Goal: Check status: Check status

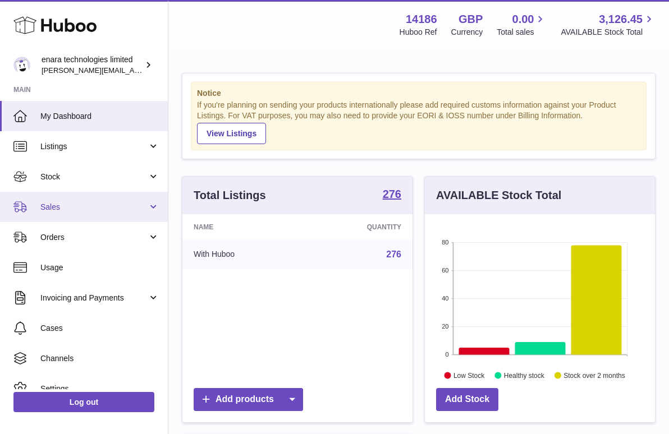
scroll to position [175, 230]
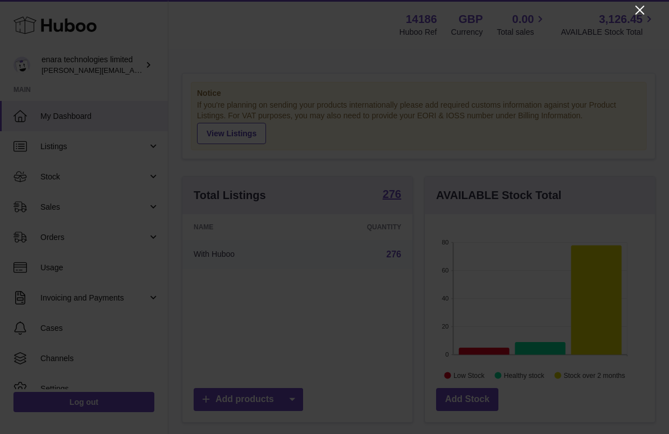
click at [640, 13] on icon "Close" at bounding box center [639, 9] width 13 height 13
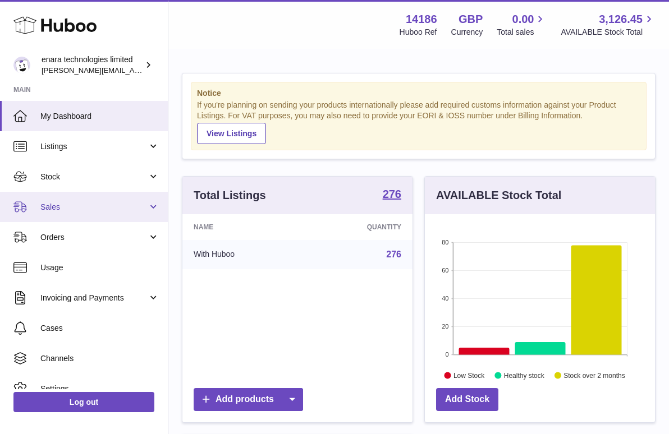
click at [84, 205] on span "Sales" at bounding box center [93, 207] width 107 height 11
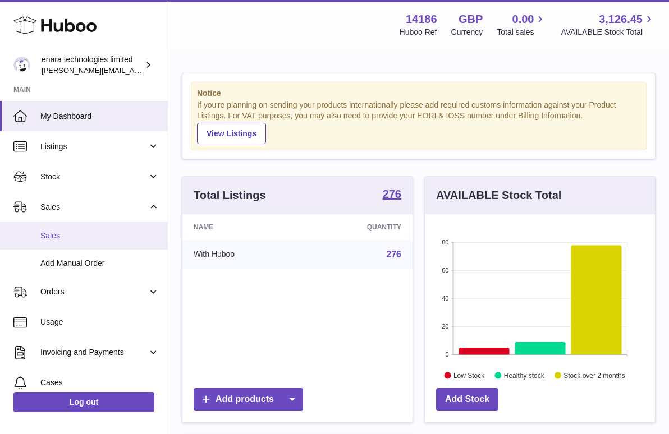
click at [84, 231] on span "Sales" at bounding box center [99, 236] width 119 height 11
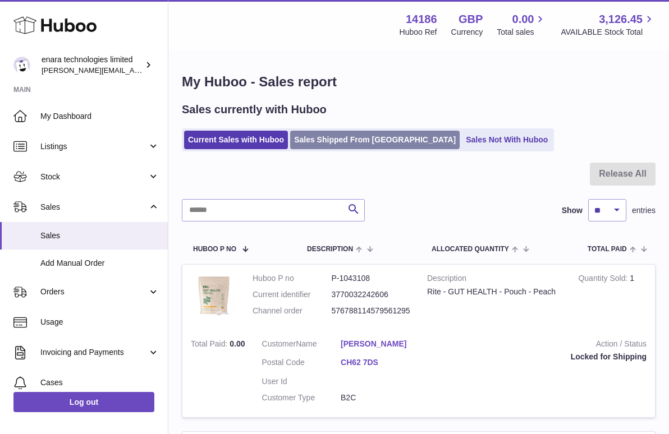
click at [357, 142] on link "Sales Shipped From [GEOGRAPHIC_DATA]" at bounding box center [374, 140] width 169 height 19
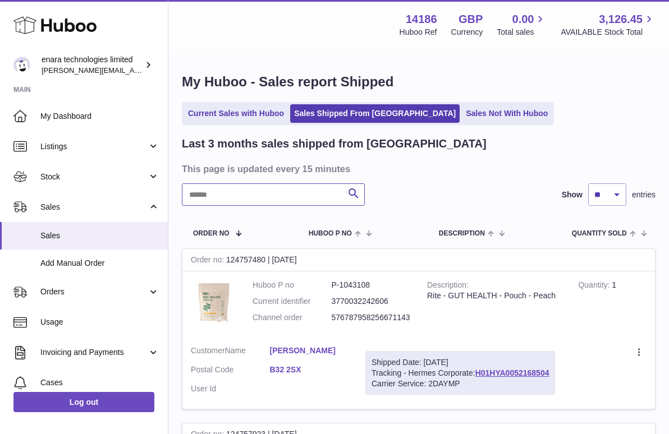
click at [328, 200] on input "text" at bounding box center [273, 194] width 183 height 22
paste input "**********"
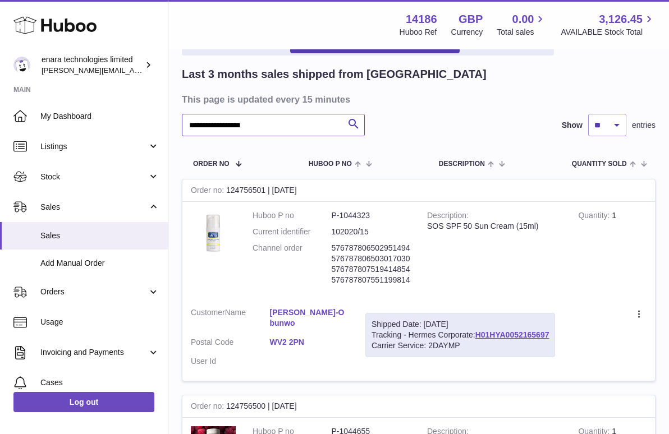
scroll to position [94, 0]
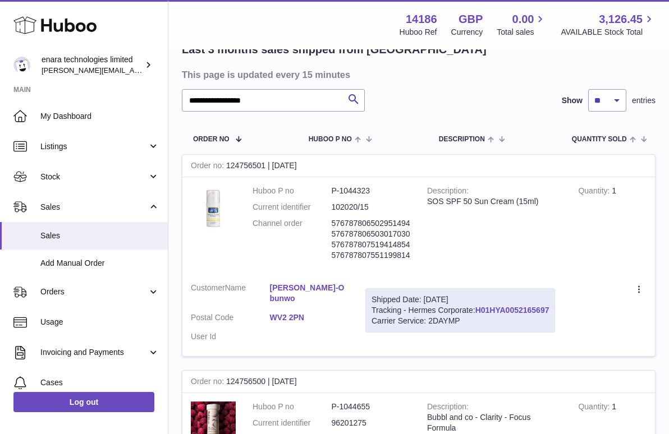
drag, startPoint x: 554, startPoint y: 305, endPoint x: 479, endPoint y: 309, distance: 75.3
click at [479, 309] on div "Shipped Date: 15th Sep 2025 Tracking - Hermes Corporate: H01HYA0052165697 Carri…" at bounding box center [460, 310] width 190 height 44
copy div "H01HYA0052165697"
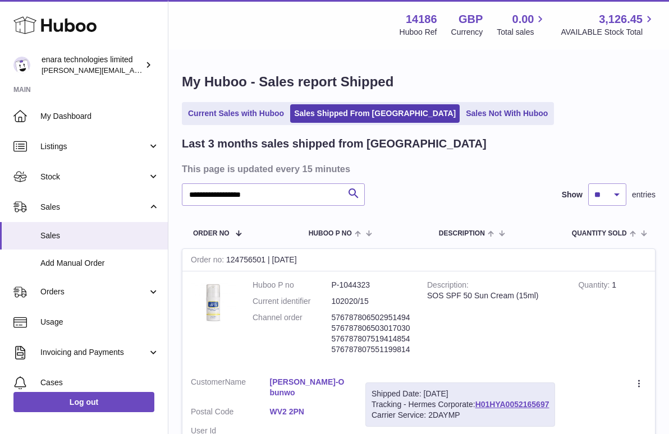
scroll to position [0, 0]
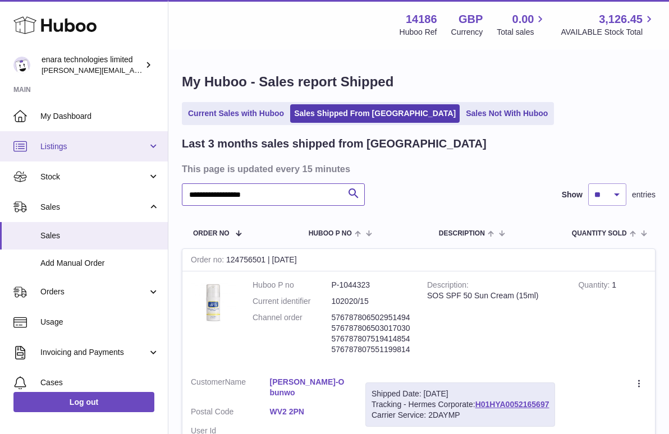
drag, startPoint x: 287, startPoint y: 193, endPoint x: 58, endPoint y: 158, distance: 231.0
paste input "text"
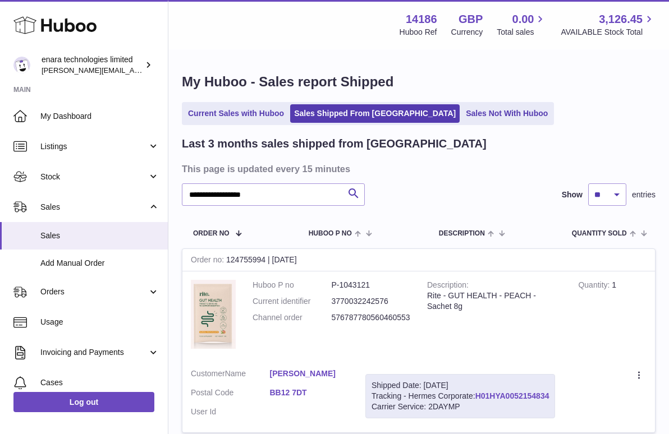
drag, startPoint x: 552, startPoint y: 393, endPoint x: 479, endPoint y: 394, distance: 73.0
click at [479, 394] on div "Shipped Date: 15th Sep 2025 Tracking - Hermes Corporate: H01HYA0052154834 Carri…" at bounding box center [460, 396] width 190 height 44
copy div "H01HYA0052154834"
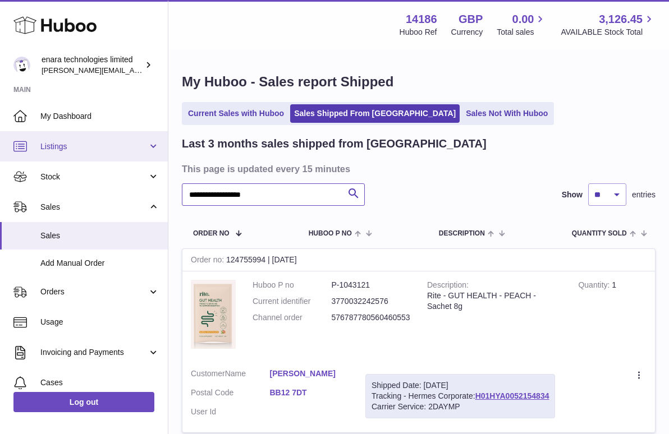
drag, startPoint x: 289, startPoint y: 195, endPoint x: 19, endPoint y: 152, distance: 273.9
click at [19, 152] on div "**********" at bounding box center [334, 267] width 669 height 535
paste input "text"
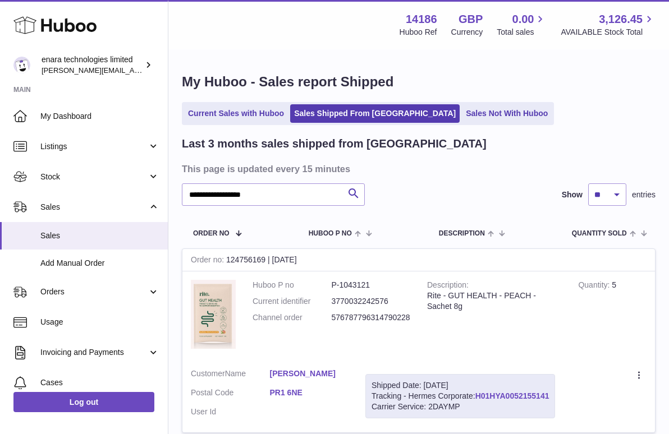
drag, startPoint x: 553, startPoint y: 393, endPoint x: 478, endPoint y: 395, distance: 75.2
click at [478, 395] on div "Shipped Date: 15th Sep 2025 Tracking - Hermes Corporate: H01HYA0052155141 Carri…" at bounding box center [460, 396] width 190 height 44
copy div "H01HYA0052155141"
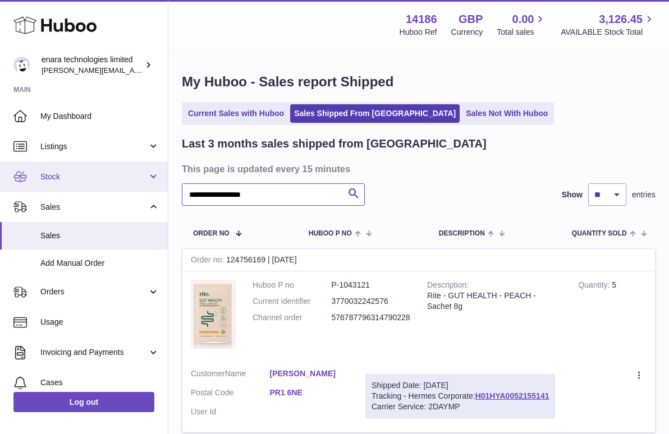
drag, startPoint x: 303, startPoint y: 196, endPoint x: 0, endPoint y: 187, distance: 303.1
click at [2, 187] on div "**********" at bounding box center [334, 267] width 669 height 535
paste input "text"
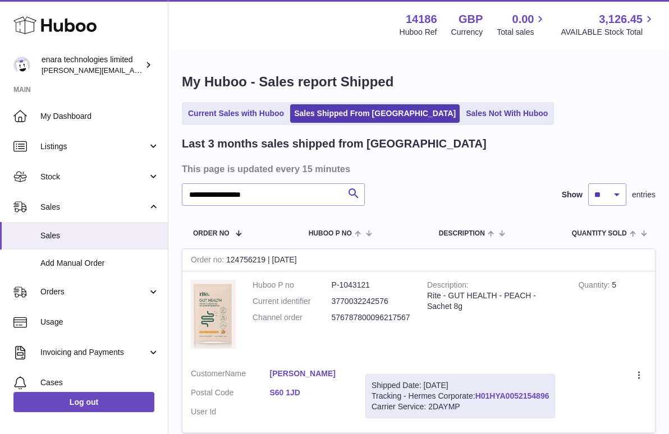
drag, startPoint x: 553, startPoint y: 392, endPoint x: 480, endPoint y: 396, distance: 73.6
click at [480, 396] on div "Shipped Date: 15th Sep 2025 Tracking - Hermes Corporate: H01HYA0052154896 Carri…" at bounding box center [460, 396] width 190 height 44
copy div "H01HYA0052154896"
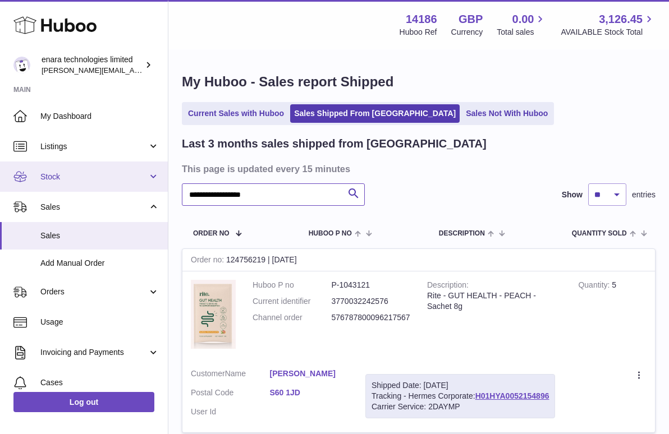
drag, startPoint x: 299, startPoint y: 192, endPoint x: 76, endPoint y: 187, distance: 222.8
click at [76, 189] on div "**********" at bounding box center [334, 267] width 669 height 535
paste input "text"
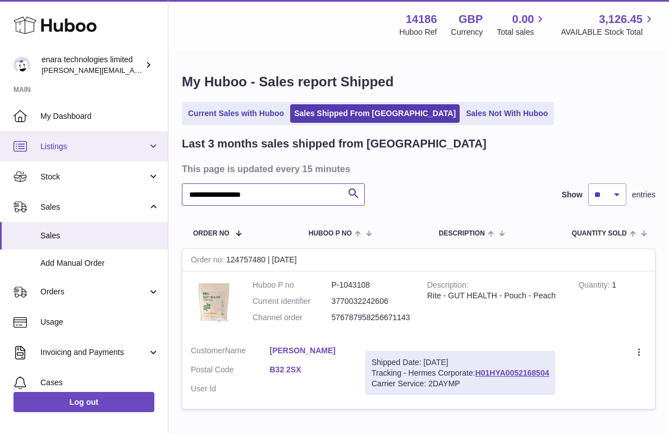
drag, startPoint x: 291, startPoint y: 194, endPoint x: 96, endPoint y: 155, distance: 199.1
click at [96, 155] on div "**********" at bounding box center [334, 256] width 669 height 512
paste input "text"
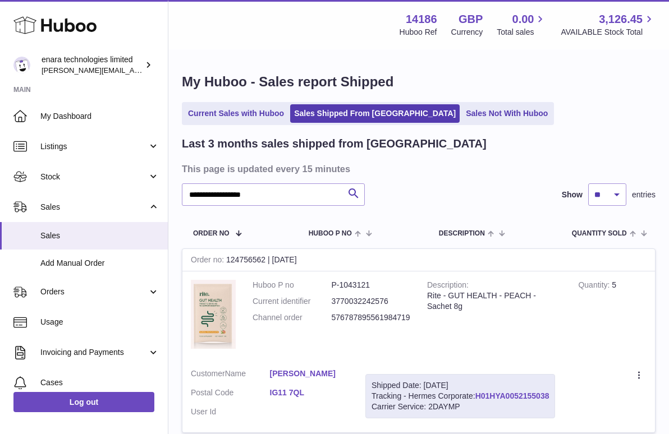
drag, startPoint x: 554, startPoint y: 396, endPoint x: 480, endPoint y: 396, distance: 74.1
click at [480, 396] on div "Shipped Date: 15th Sep 2025 Tracking - Hermes Corporate: H01HYA0052155038 Carri…" at bounding box center [460, 396] width 190 height 44
copy div "H01HYA0052155038"
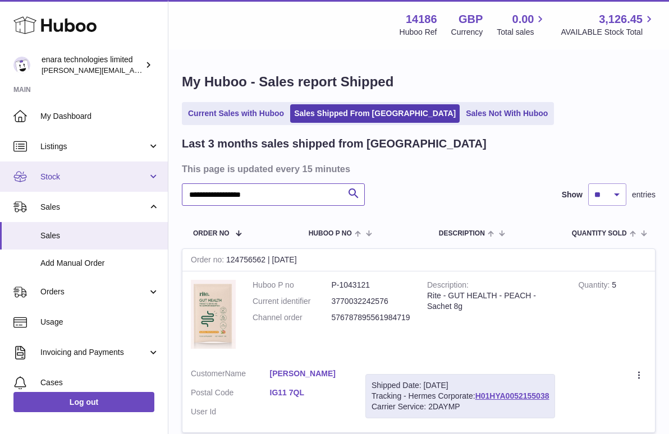
drag, startPoint x: 299, startPoint y: 194, endPoint x: 105, endPoint y: 185, distance: 193.3
click at [107, 185] on div "**********" at bounding box center [334, 267] width 669 height 535
paste input "text"
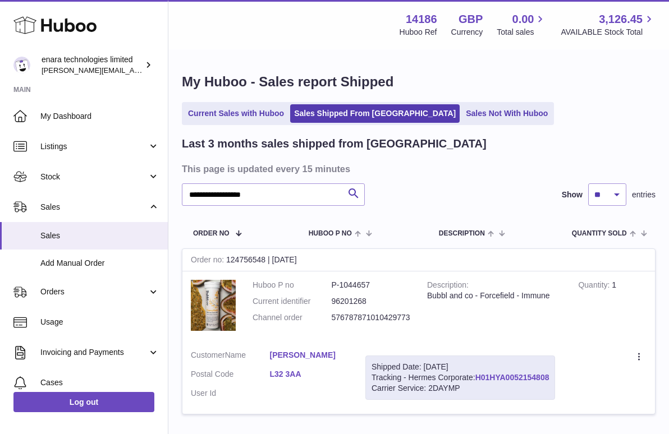
drag, startPoint x: 552, startPoint y: 374, endPoint x: 479, endPoint y: 377, distance: 73.0
click at [479, 377] on div "Shipped Date: 15th Sep 2025 Tracking - Hermes Corporate: H01HYA0052154808 Carri…" at bounding box center [460, 378] width 190 height 44
copy div "H01HYA0052154808"
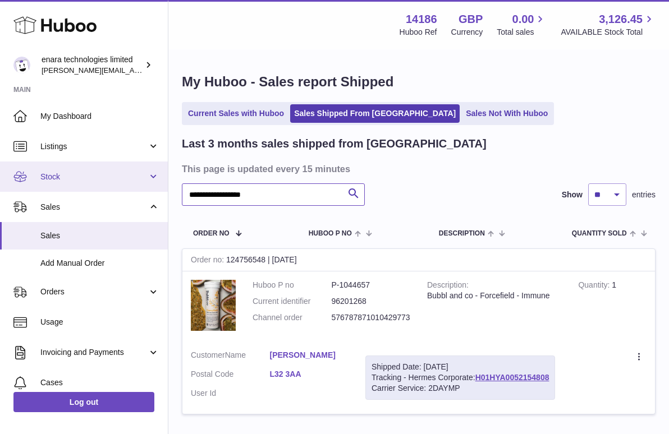
drag, startPoint x: 296, startPoint y: 195, endPoint x: 53, endPoint y: 168, distance: 244.5
click at [54, 168] on div "**********" at bounding box center [334, 258] width 669 height 517
paste input "text"
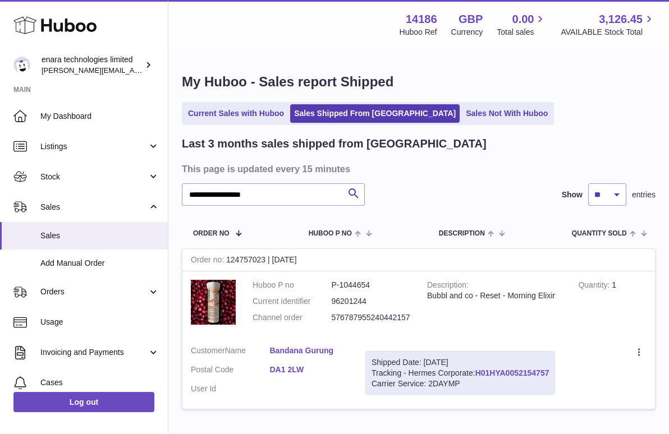
drag, startPoint x: 553, startPoint y: 366, endPoint x: 479, endPoint y: 369, distance: 74.1
click at [479, 369] on div "Shipped Date: 15th Sep 2025 Tracking - Hermes Corporate: H01HYA0052154757 Carri…" at bounding box center [460, 373] width 190 height 44
copy div "H01HYA0052154757"
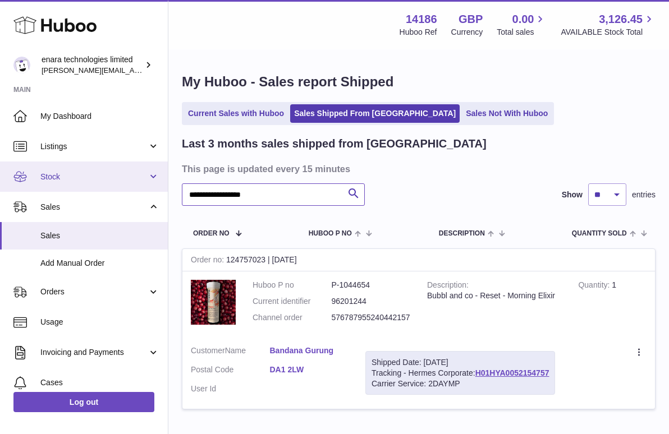
drag, startPoint x: 314, startPoint y: 194, endPoint x: 51, endPoint y: 171, distance: 264.2
click at [54, 171] on div "**********" at bounding box center [334, 256] width 669 height 512
paste input "text"
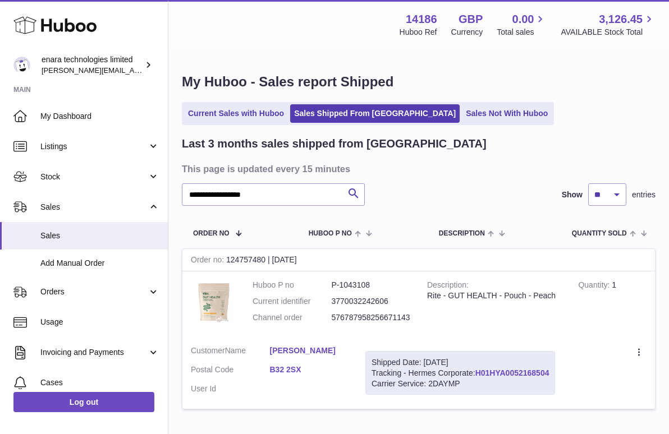
drag, startPoint x: 554, startPoint y: 369, endPoint x: 479, endPoint y: 373, distance: 75.3
click at [479, 373] on div "Shipped Date: 15th Sep 2025 Tracking - Hermes Corporate: H01HYA0052168504 Carri…" at bounding box center [460, 373] width 190 height 44
copy div "H01HYA0052168504"
drag, startPoint x: 280, startPoint y: 199, endPoint x: -24, endPoint y: 114, distance: 315.6
click at [0, 114] on html ".st0{fill:#141414;}" at bounding box center [334, 217] width 669 height 434
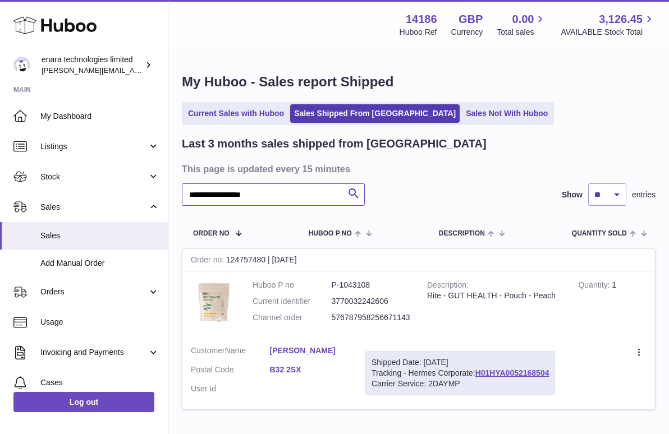
paste input "text"
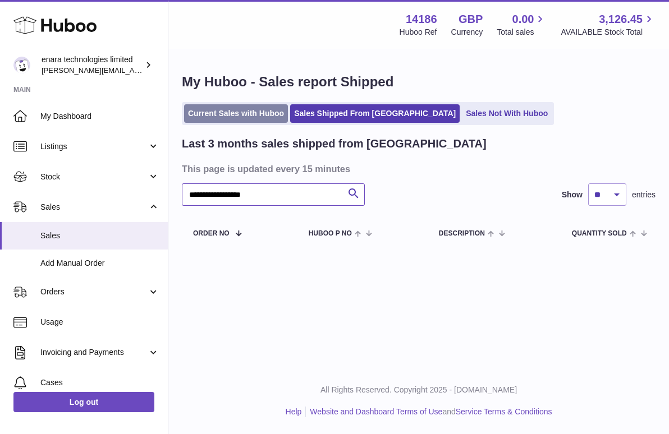
type input "**********"
click at [238, 114] on link "Current Sales with Huboo" at bounding box center [236, 113] width 104 height 19
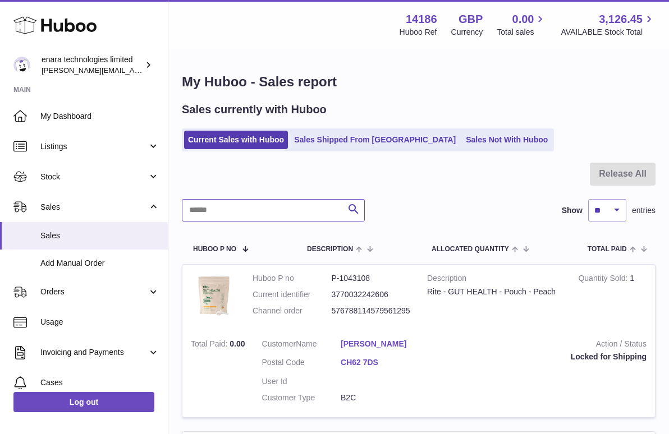
click at [301, 208] on input "text" at bounding box center [273, 210] width 183 height 22
paste input "**********"
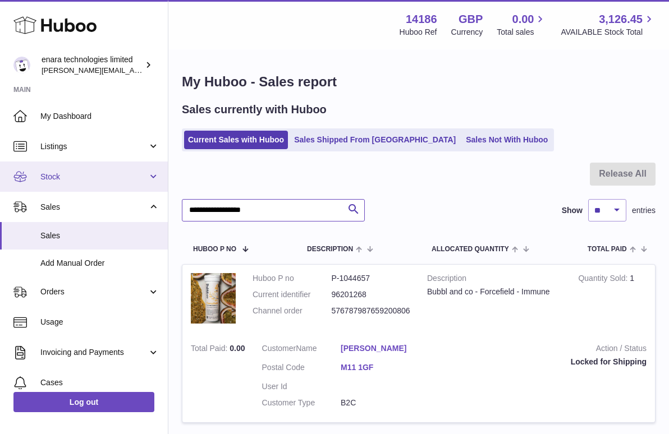
drag, startPoint x: 293, startPoint y: 207, endPoint x: 22, endPoint y: 169, distance: 274.2
click at [22, 169] on div "Huboo enara technologies limited [EMAIL_ADDRESS][DOMAIN_NAME] Main My Dashboard…" at bounding box center [334, 262] width 669 height 525
paste input "text"
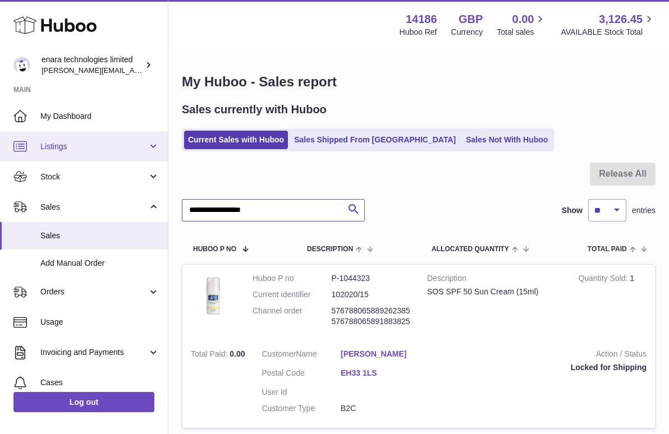
drag, startPoint x: 284, startPoint y: 209, endPoint x: 78, endPoint y: 155, distance: 212.7
click at [81, 155] on div "Huboo enara technologies limited Dee@enara.co Main My Dashboard Listings Not wi…" at bounding box center [334, 359] width 669 height 719
paste input "text"
type input "**********"
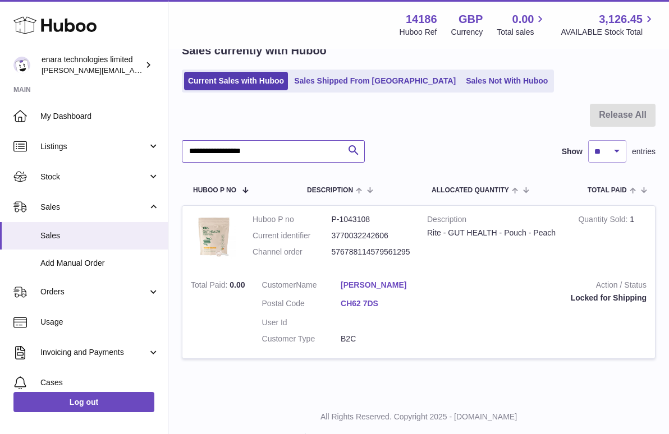
scroll to position [61, 0]
